Goal: Obtain resource: Obtain resource

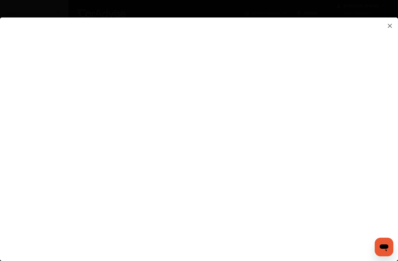
click at [345, 168] on flutter-view at bounding box center [199, 143] width 398 height 252
click at [344, 167] on flutter-view at bounding box center [199, 143] width 398 height 252
click at [347, 178] on flutter-view at bounding box center [199, 143] width 398 height 252
click at [343, 171] on flutter-view at bounding box center [199, 143] width 398 height 252
click at [347, 174] on flutter-view at bounding box center [199, 143] width 398 height 252
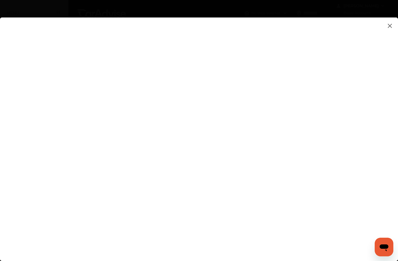
click at [389, 26] on img at bounding box center [389, 25] width 7 height 7
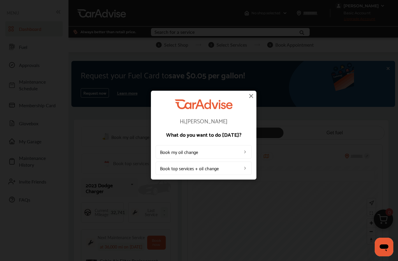
click at [252, 95] on img at bounding box center [250, 95] width 7 height 7
